Goal: Task Accomplishment & Management: Complete application form

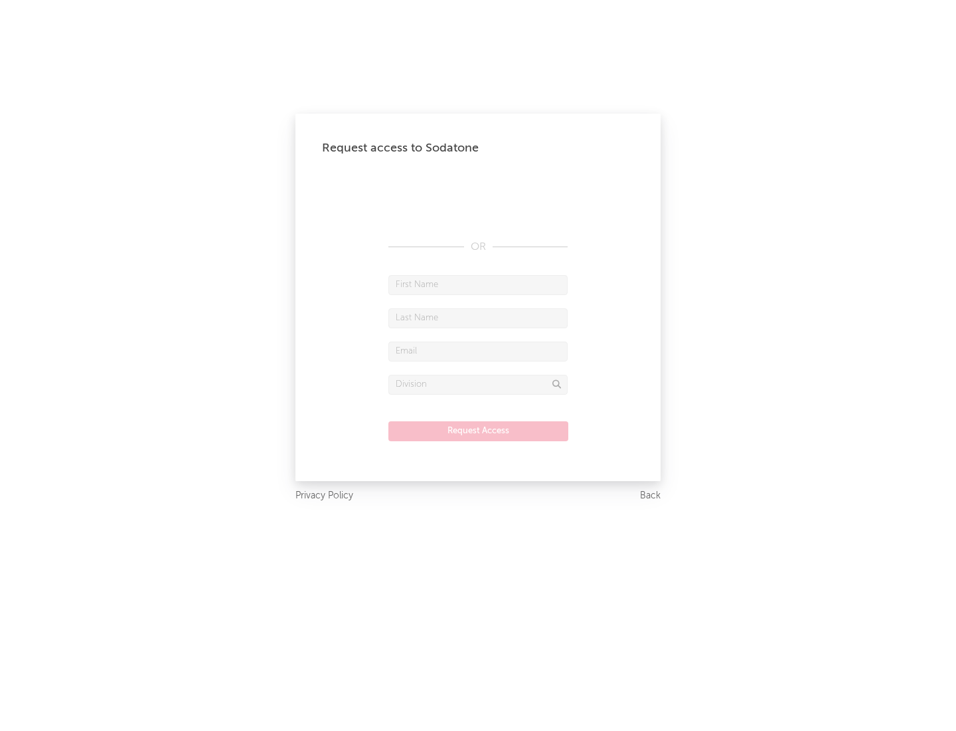
click at [478, 284] on input "text" at bounding box center [478, 285] width 179 height 20
type input "[PERSON_NAME]"
click at [478, 317] on input "text" at bounding box center [478, 318] width 179 height 20
type input "[PERSON_NAME]"
click at [478, 351] on input "text" at bounding box center [478, 351] width 179 height 20
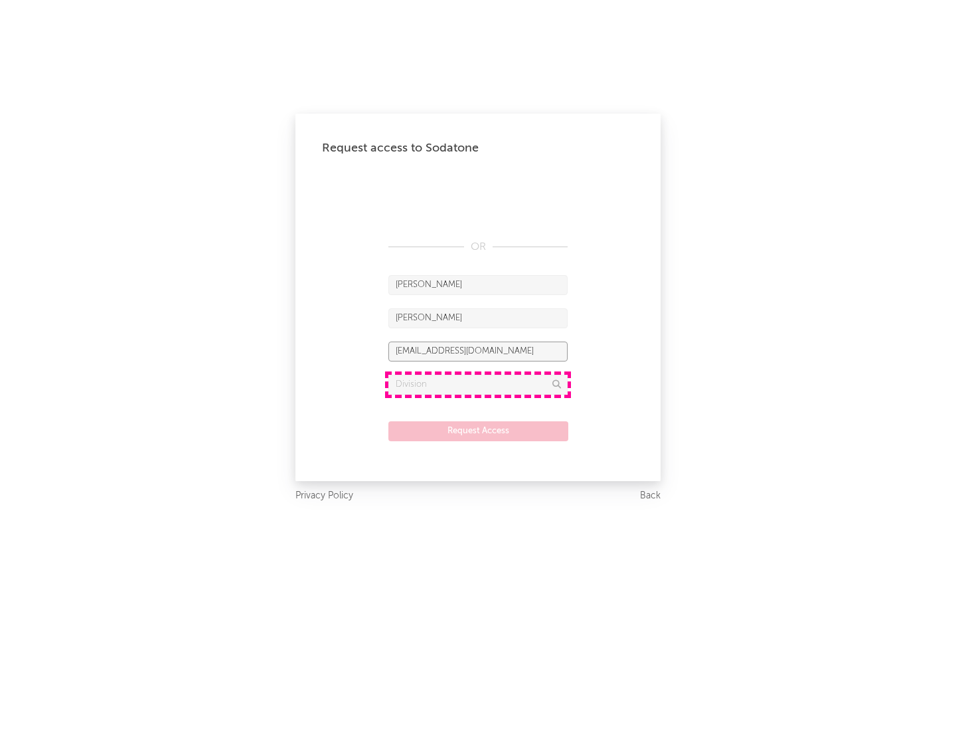
type input "[EMAIL_ADDRESS][DOMAIN_NAME]"
click at [478, 384] on input "text" at bounding box center [478, 385] width 179 height 20
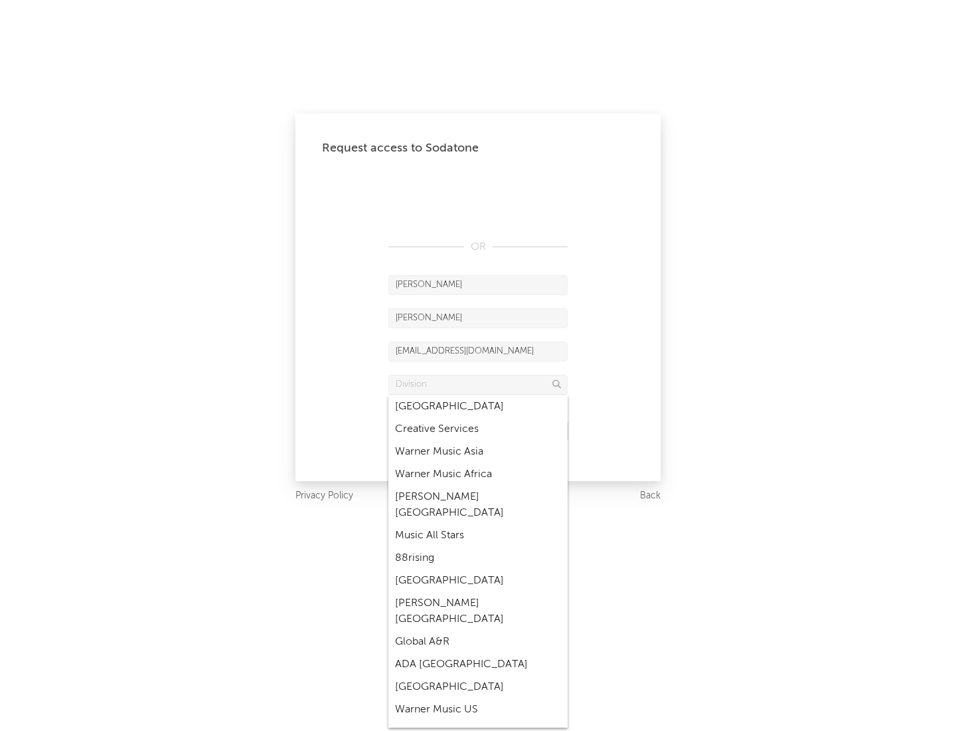
click at [478, 524] on div "Music All Stars" at bounding box center [478, 535] width 179 height 23
type input "Music All Stars"
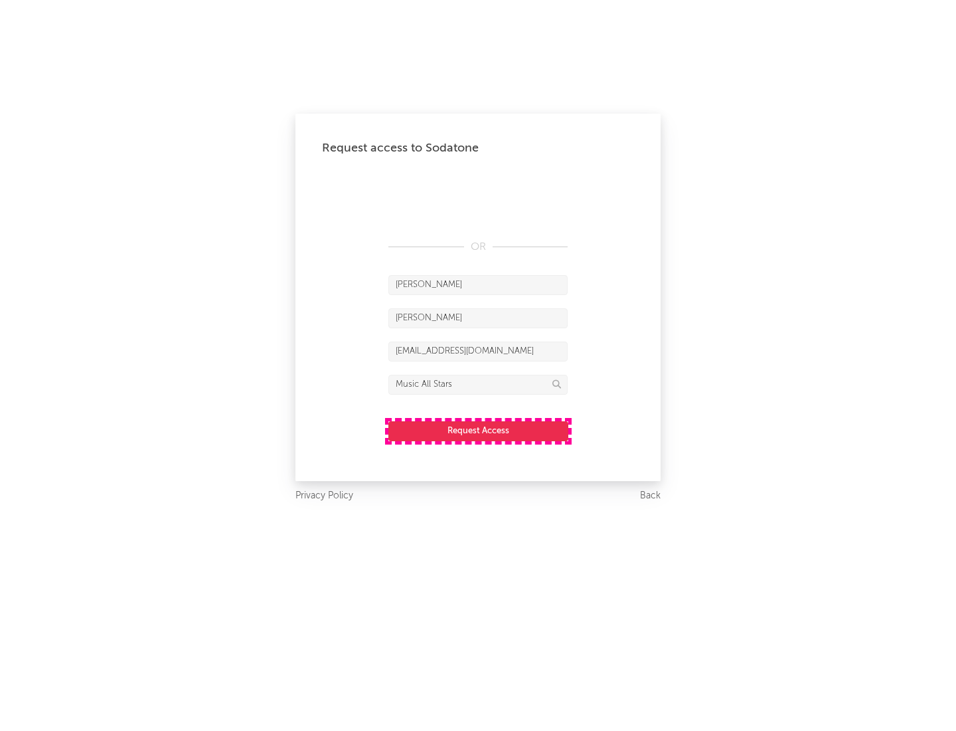
click at [478, 430] on button "Request Access" at bounding box center [479, 431] width 180 height 20
